Goal: Communication & Community: Answer question/provide support

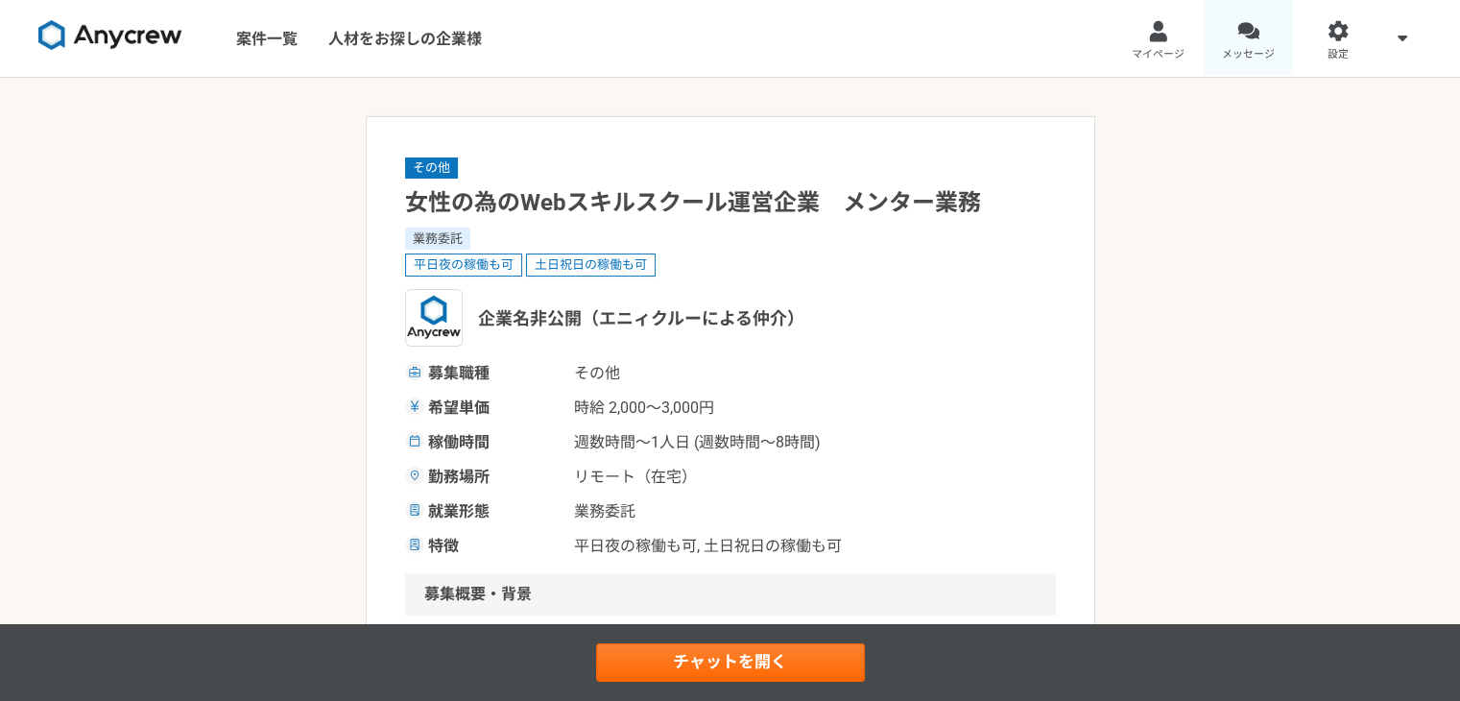
click at [1268, 41] on link "メッセージ" at bounding box center [1249, 38] width 90 height 77
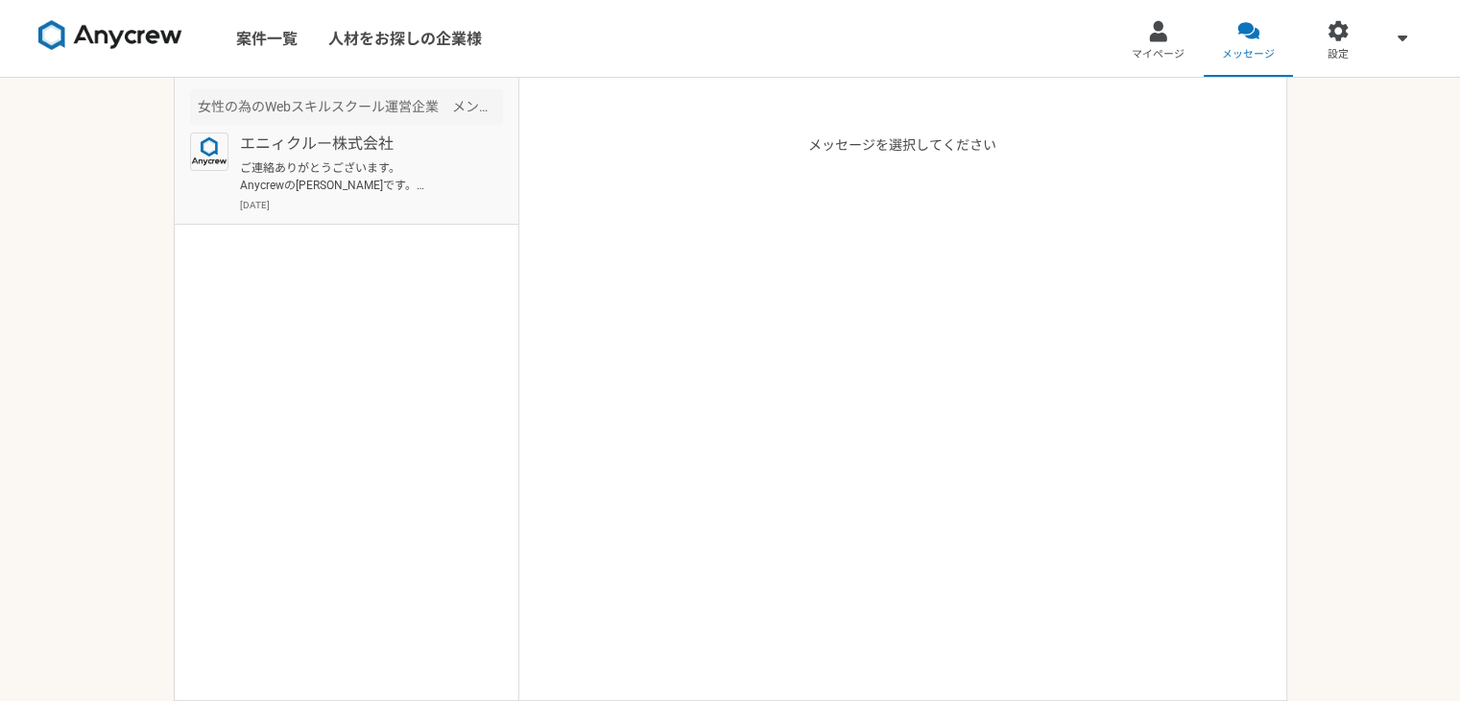
click at [388, 180] on p "ご連絡ありがとうございます。 Anycrewの[PERSON_NAME]です。 それでは一度オンラインにて、クライアント様の情報や、現在のご状況などヒアリング…" at bounding box center [358, 176] width 237 height 35
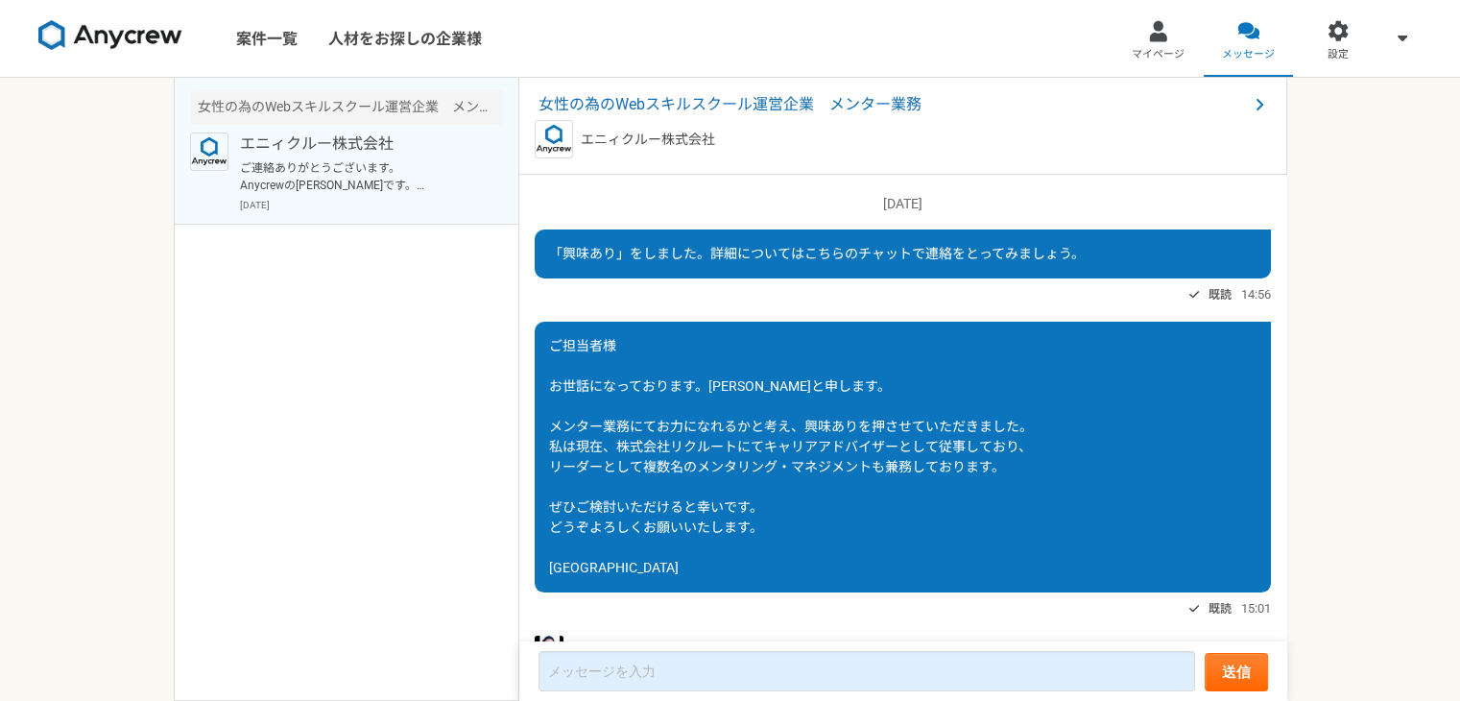
scroll to position [300, 0]
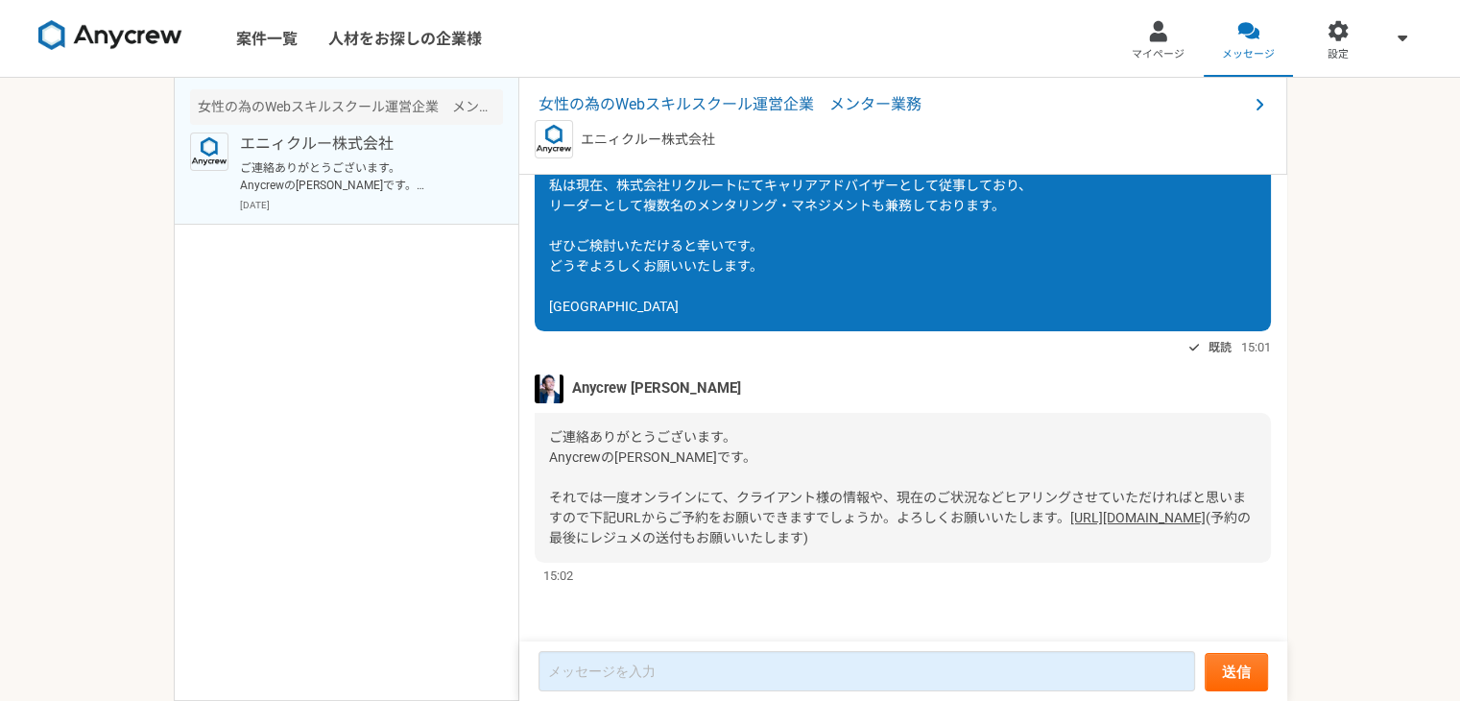
click at [545, 374] on img at bounding box center [549, 388] width 29 height 29
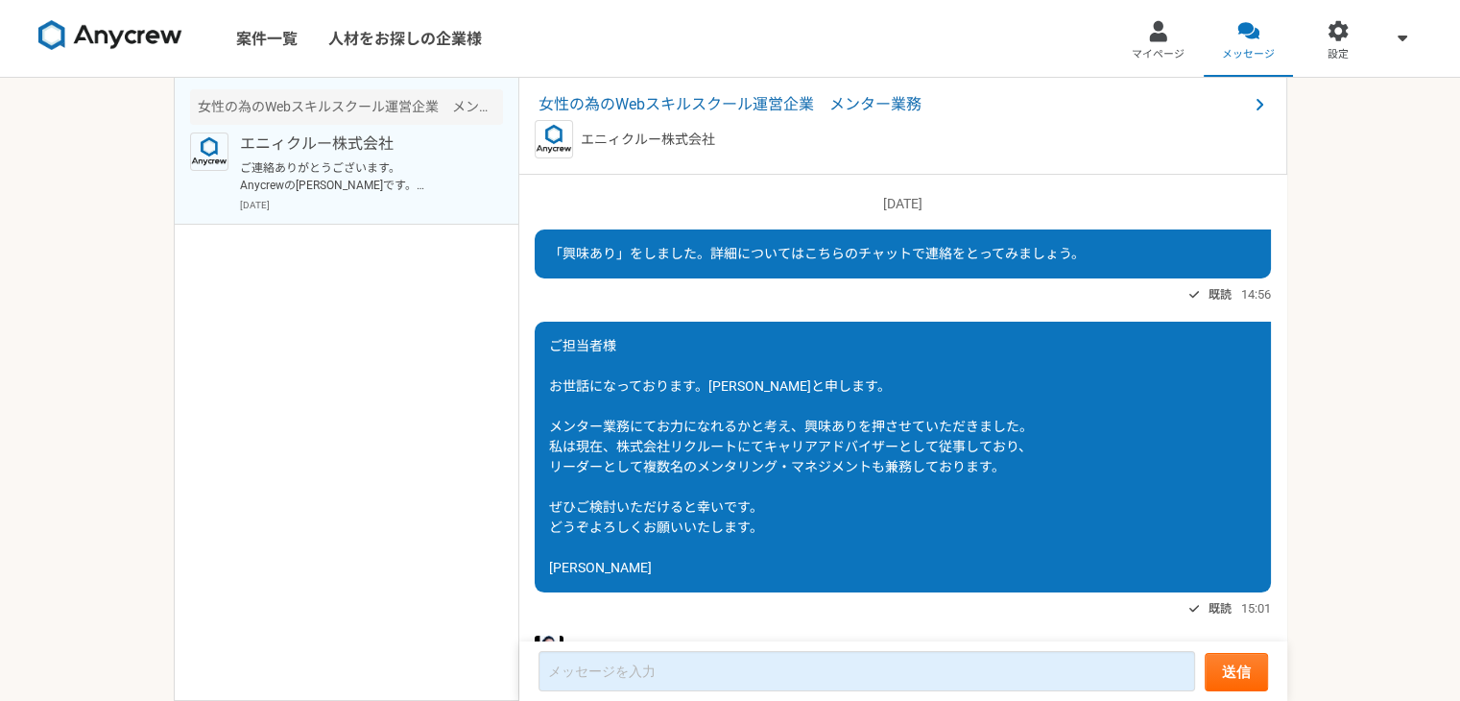
scroll to position [300, 0]
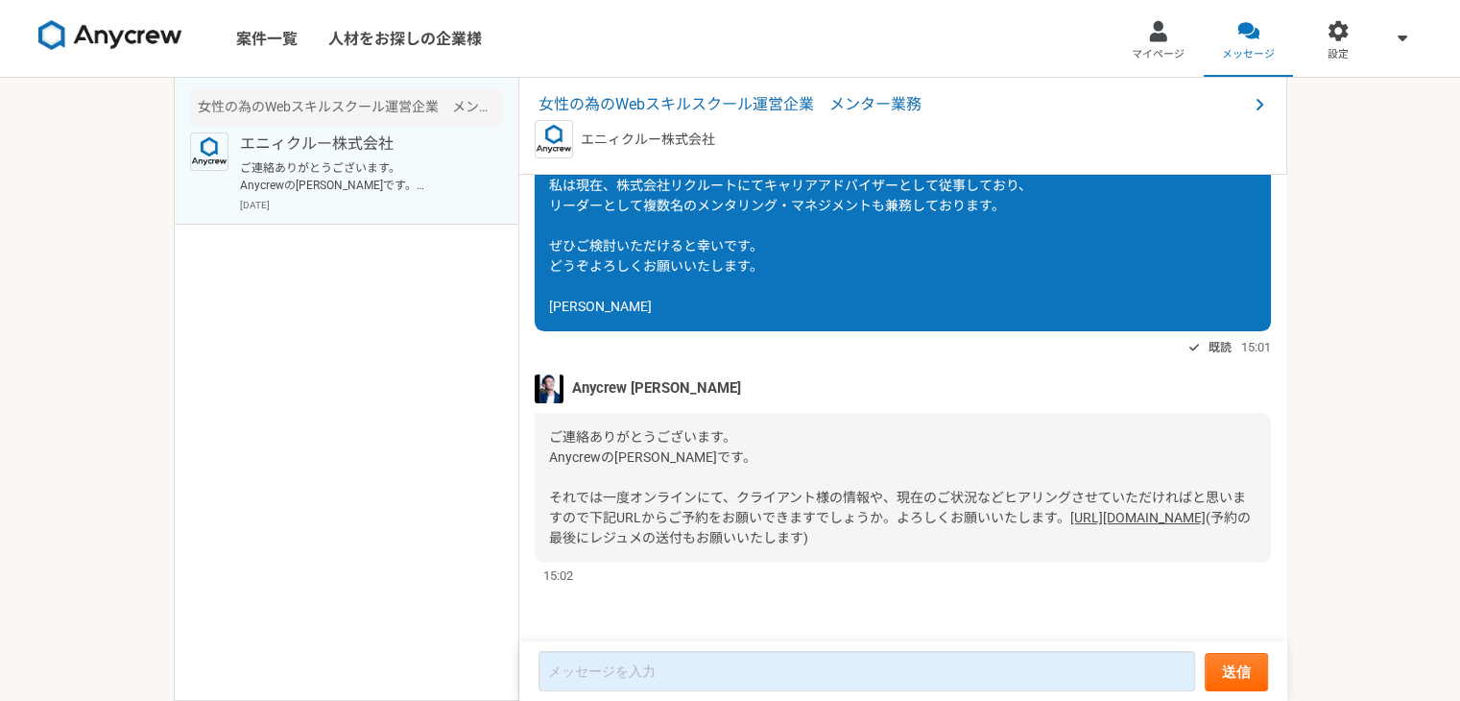
click at [549, 374] on img at bounding box center [549, 388] width 29 height 29
click at [606, 377] on span "Anycrew [PERSON_NAME]" at bounding box center [656, 387] width 169 height 21
click at [1394, 39] on span at bounding box center [1402, 37] width 23 height 23
click at [1148, 39] on div at bounding box center [1158, 31] width 22 height 22
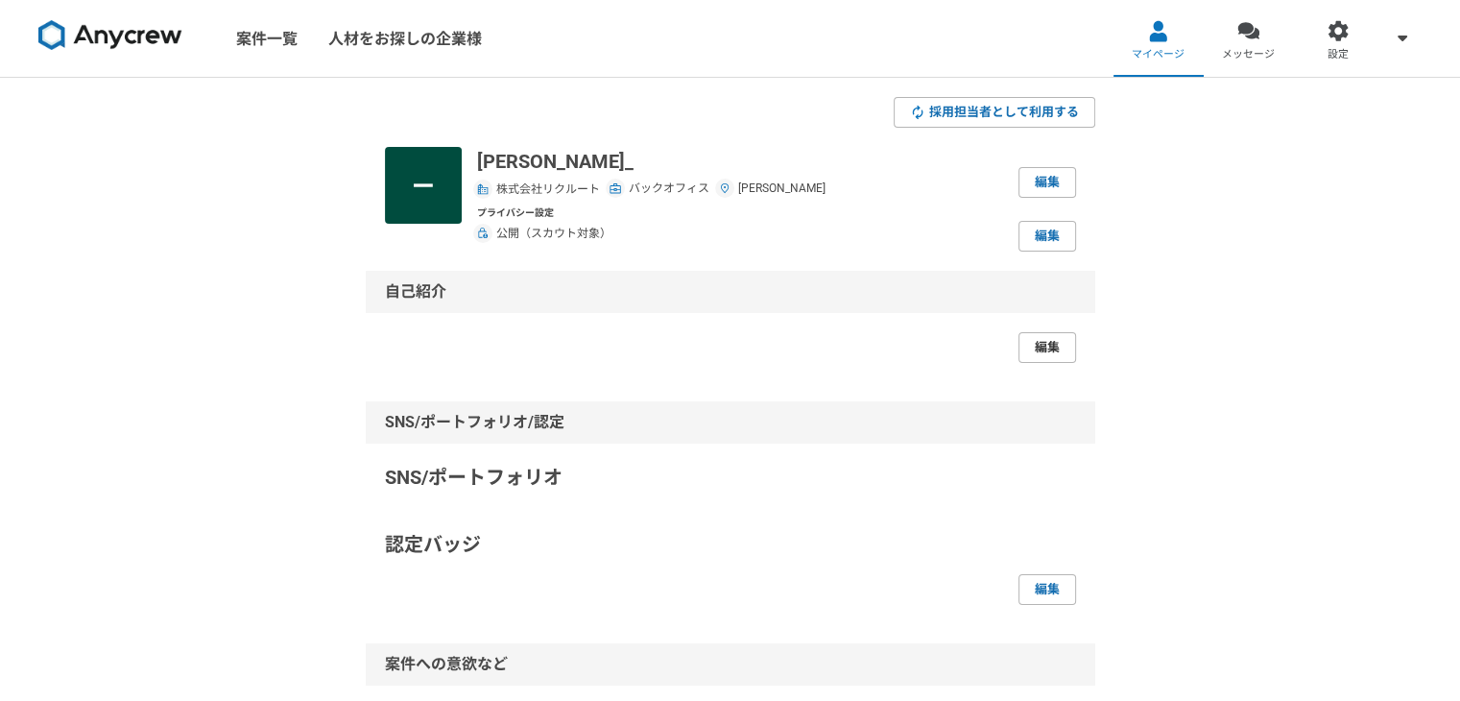
click at [1023, 355] on link "編集" at bounding box center [1047, 347] width 58 height 31
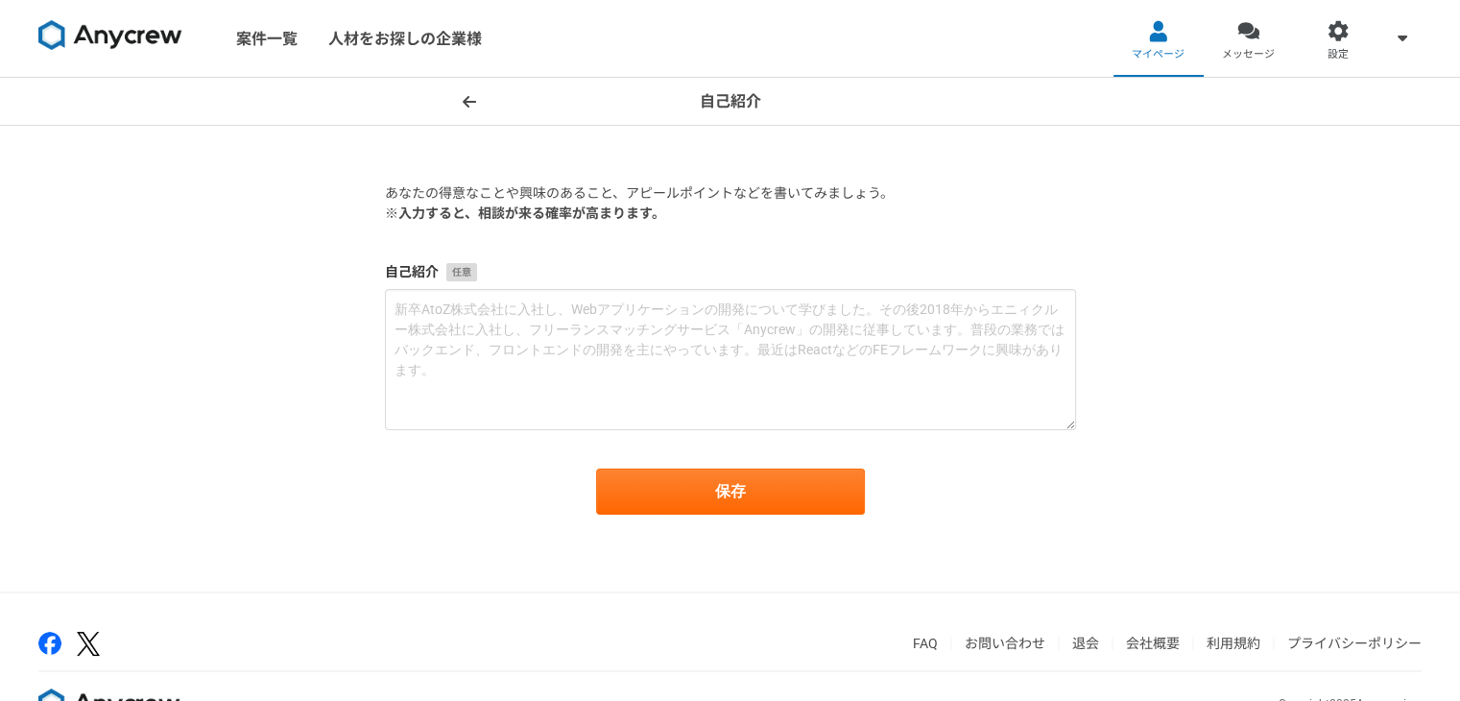
click at [461, 104] on span at bounding box center [469, 101] width 23 height 23
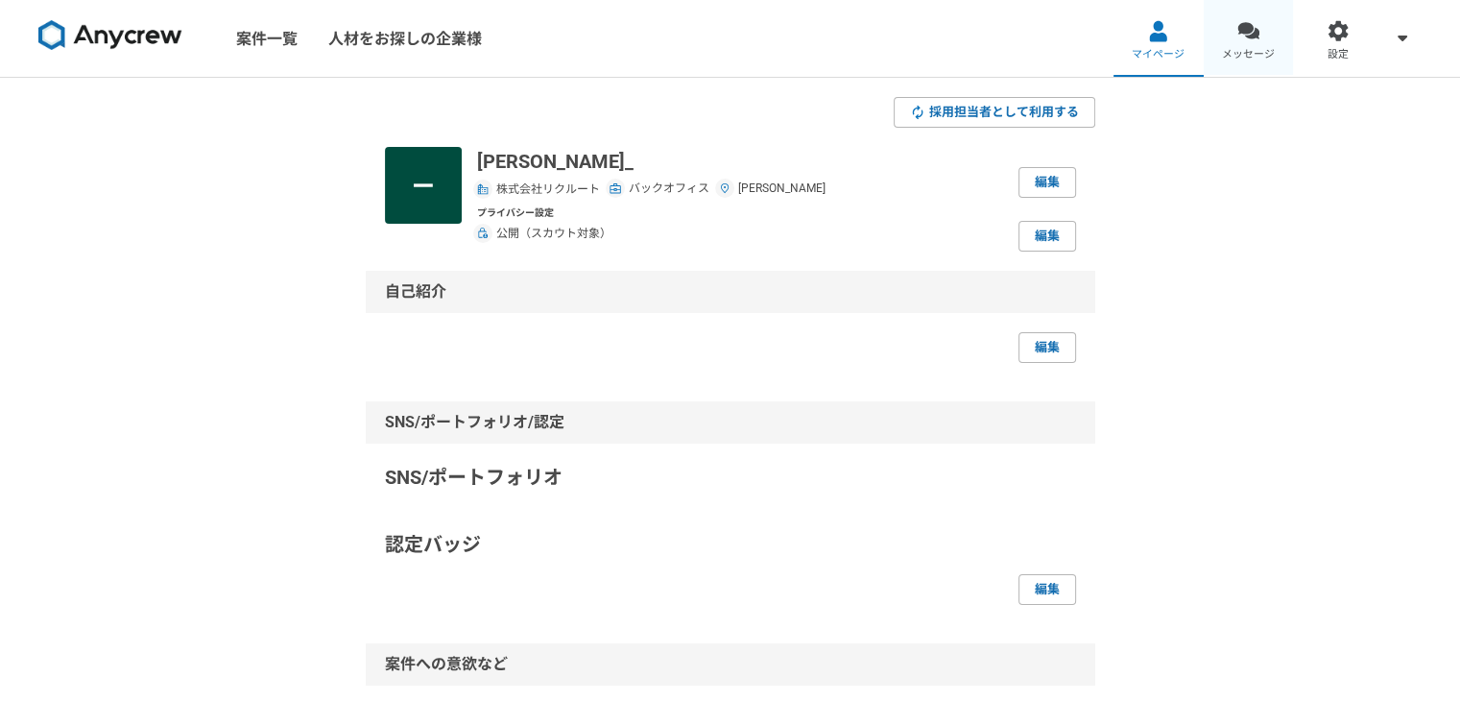
click at [1225, 54] on span "メッセージ" at bounding box center [1248, 54] width 53 height 15
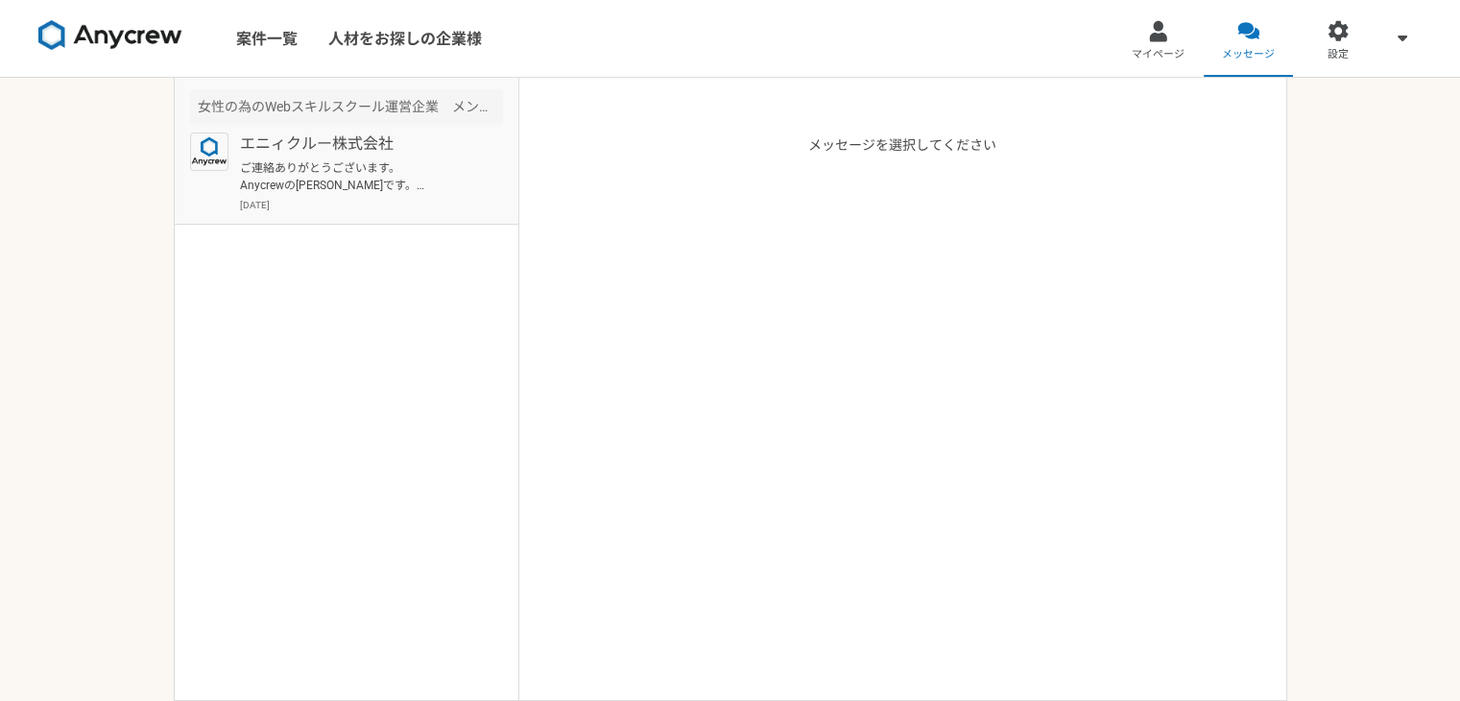
click at [449, 188] on p "ご連絡ありがとうございます。 Anycrewの[PERSON_NAME]です。 それでは一度オンラインにて、クライアント様の情報や、現在のご状況などヒアリング…" at bounding box center [358, 176] width 237 height 35
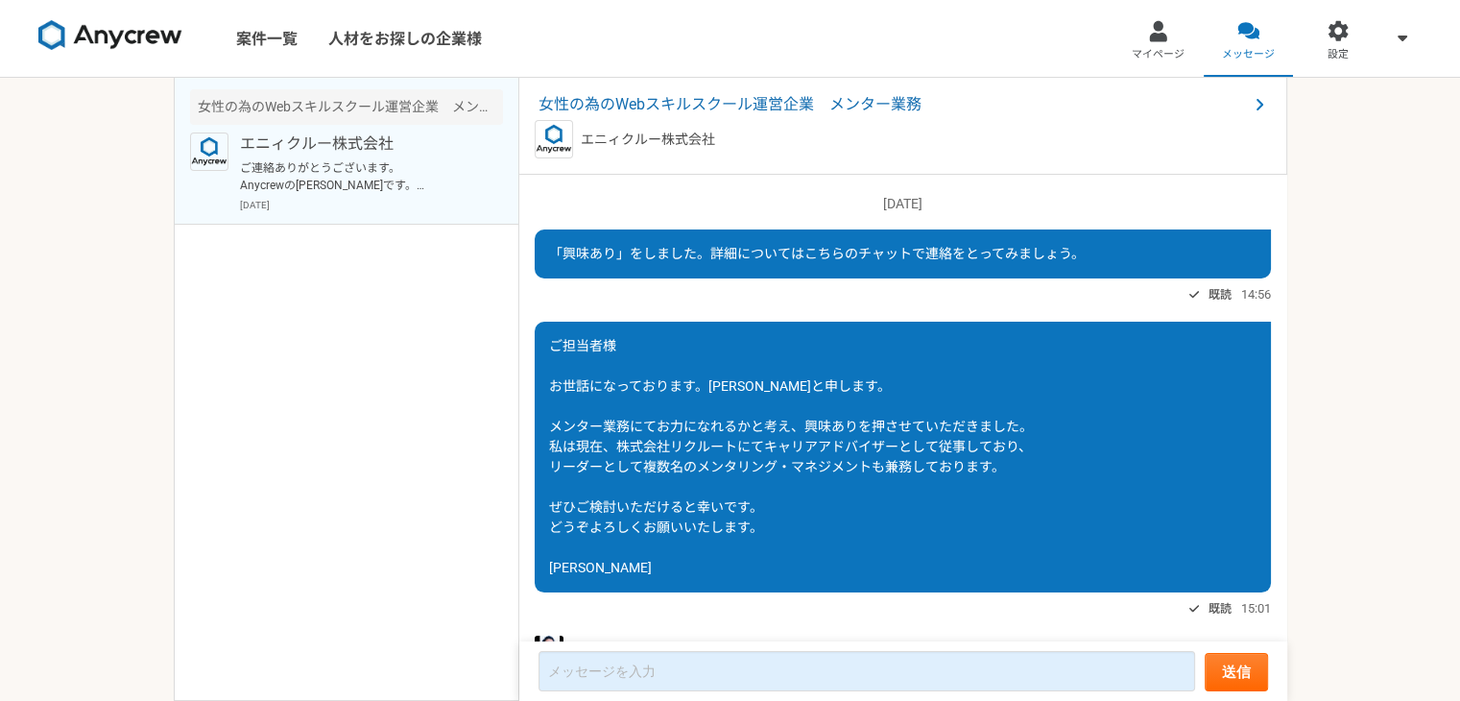
scroll to position [300, 0]
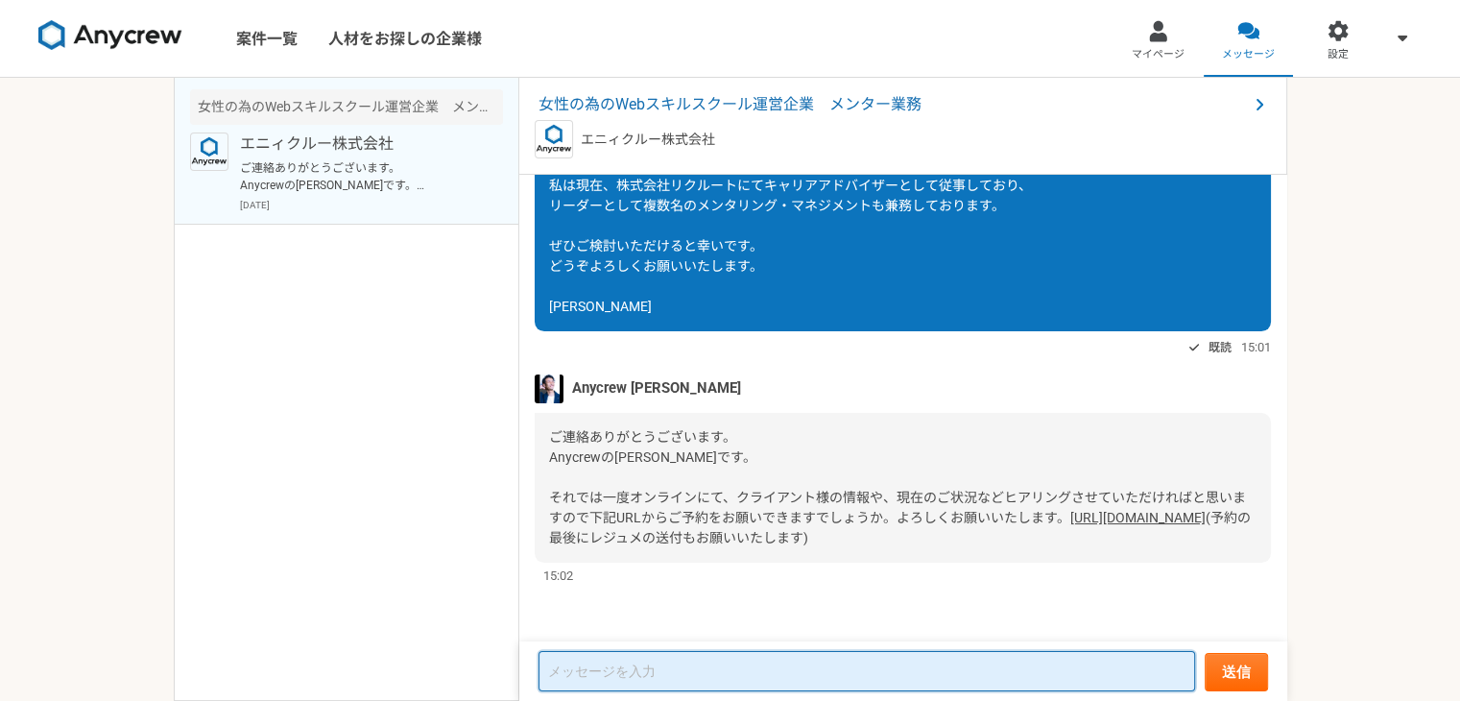
click at [626, 684] on textarea at bounding box center [866, 671] width 656 height 40
type textarea "o"
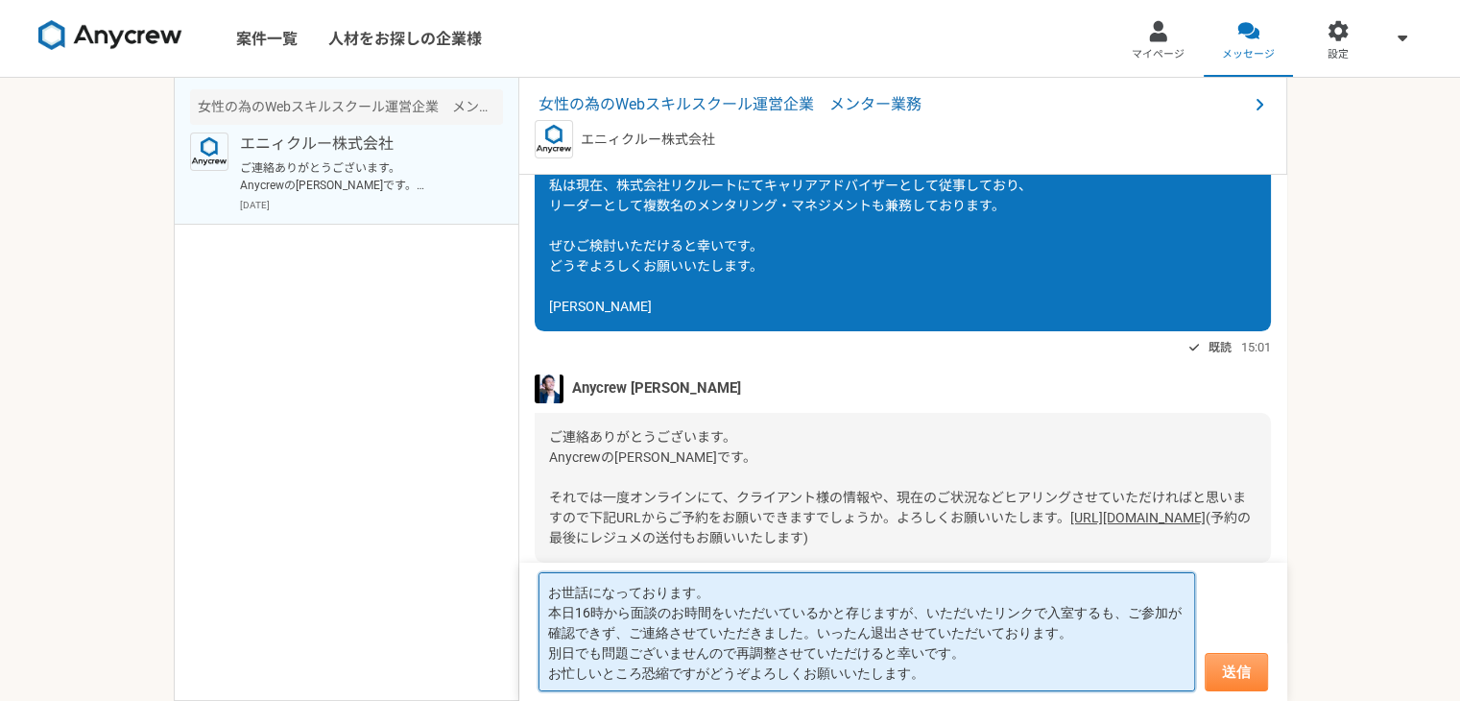
type textarea "お世話になっております。 本日16時から面談のお時間をいただいているかと存じますが、いただいたリンクで入室するも、ご参加が確認できず、ご連絡させていただきまし…"
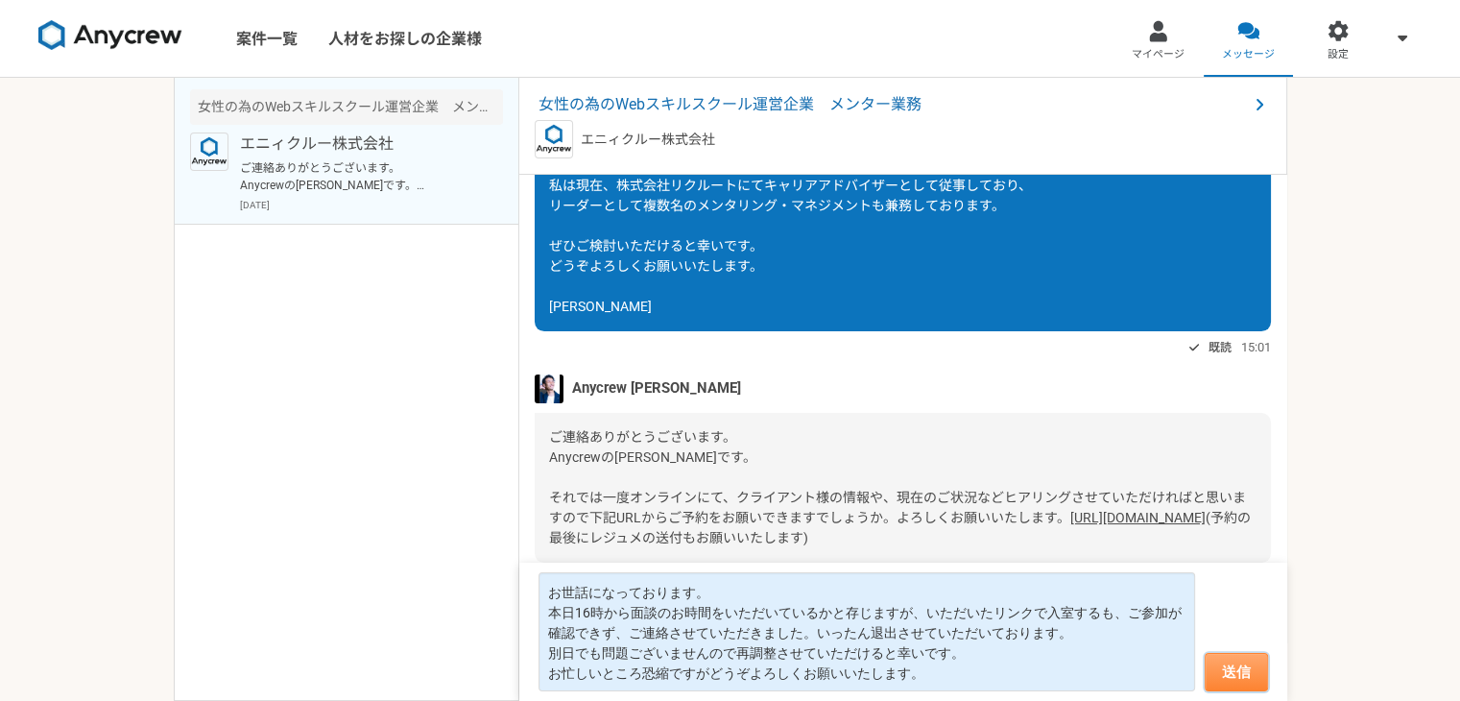
click at [1224, 672] on button "送信" at bounding box center [1236, 672] width 63 height 38
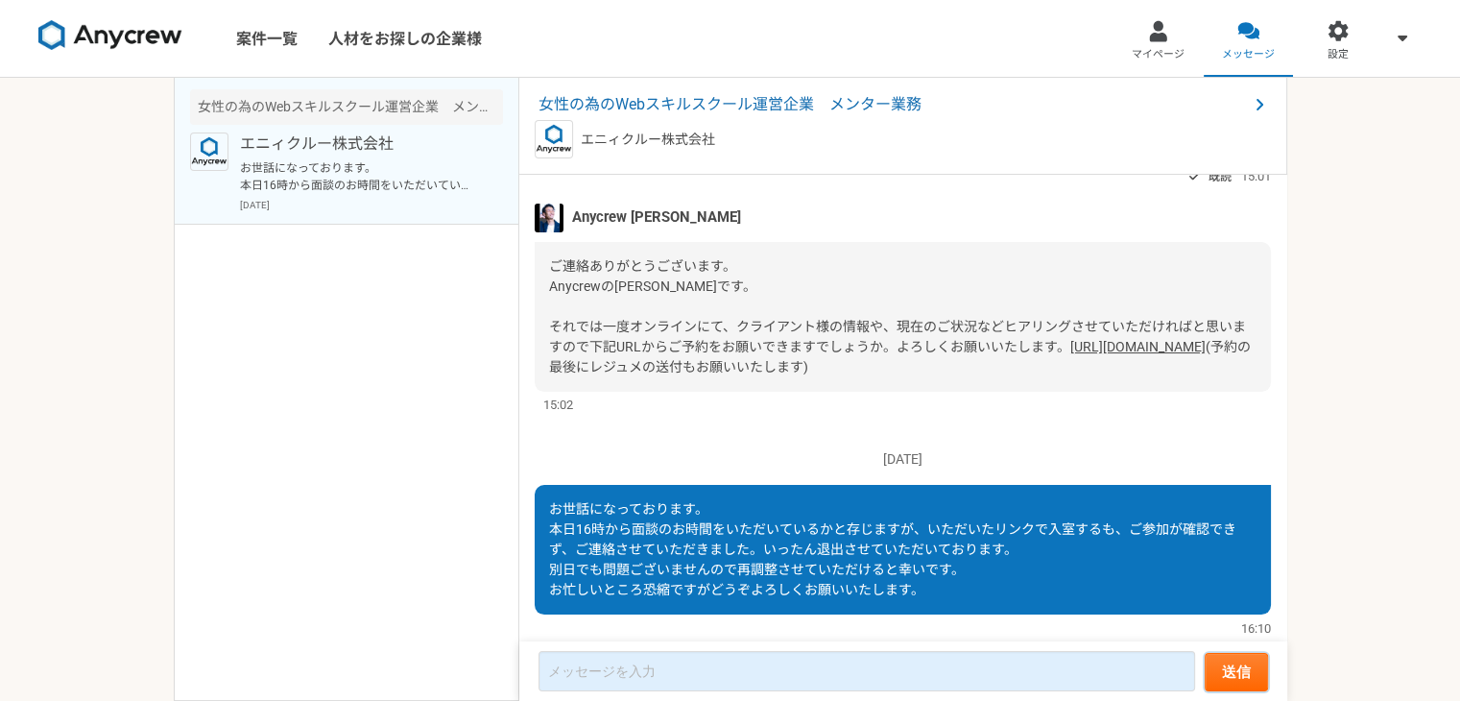
scroll to position [440, 0]
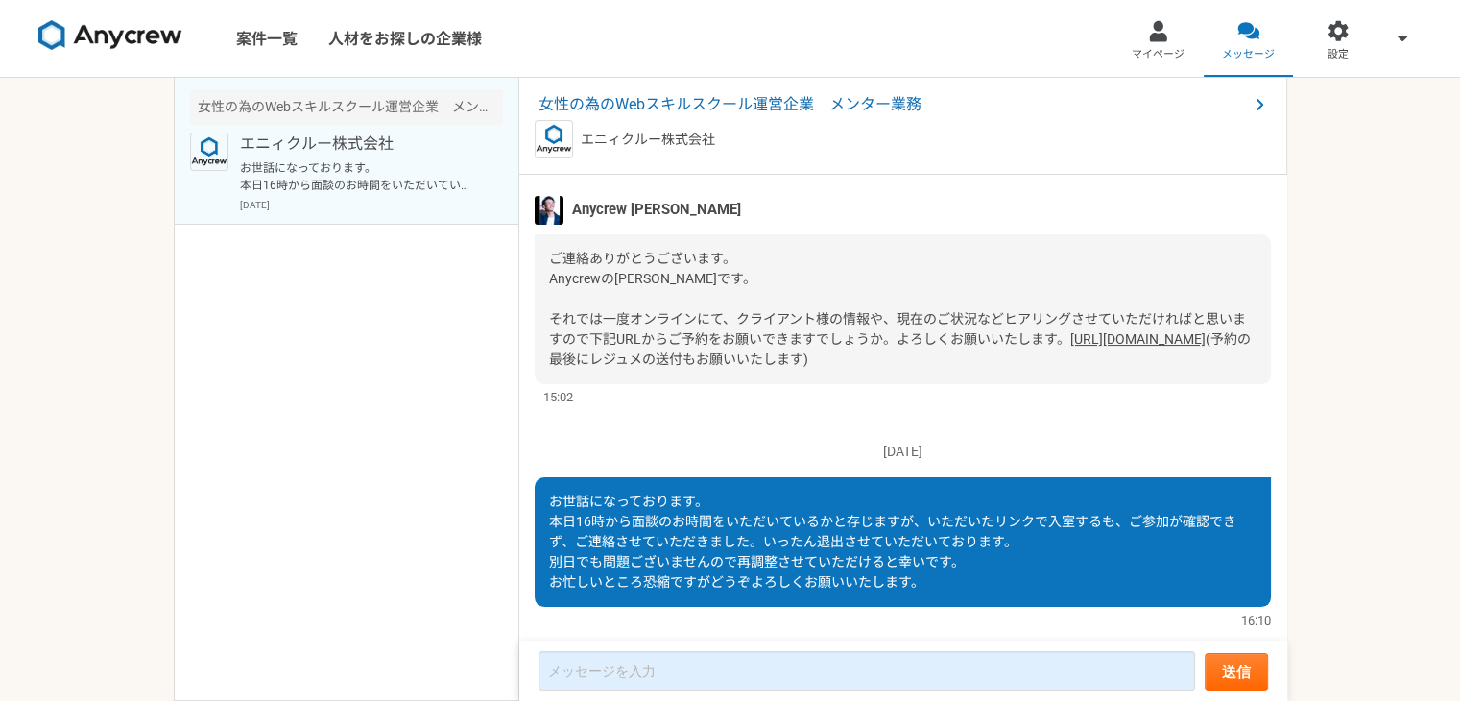
click at [1070, 346] on link "[URL][DOMAIN_NAME]" at bounding box center [1137, 338] width 135 height 15
